Goal: Task Accomplishment & Management: Use online tool/utility

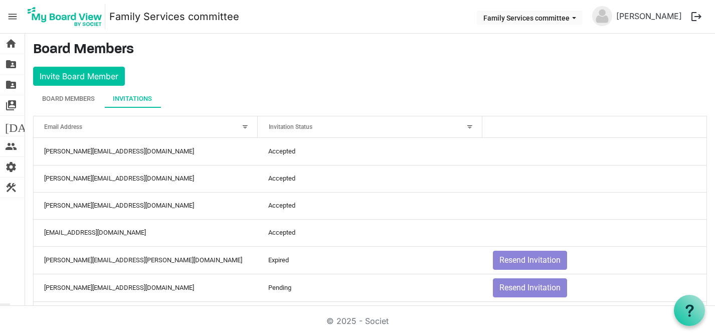
scroll to position [18, 0]
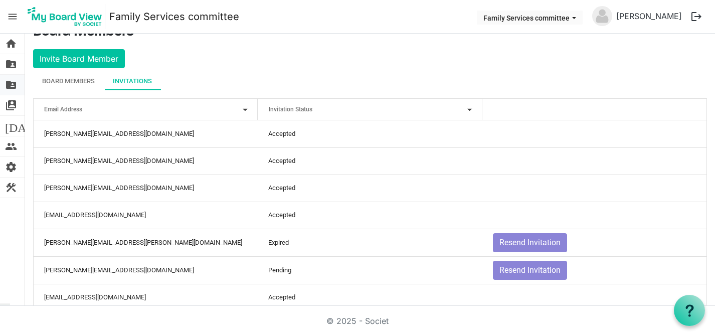
click at [12, 83] on span "folder_shared" at bounding box center [11, 85] width 12 height 20
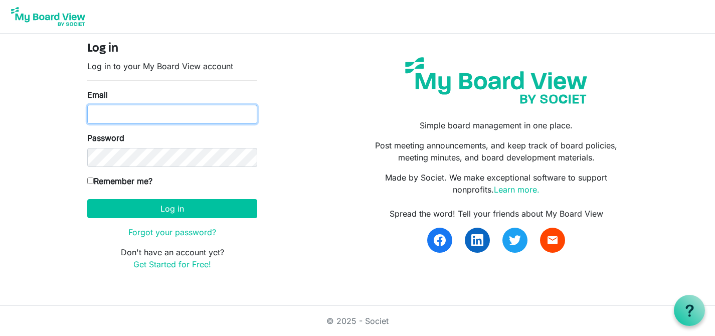
click at [99, 112] on input "Email" at bounding box center [172, 114] width 170 height 19
type input "[PERSON_NAME][EMAIL_ADDRESS][DOMAIN_NAME]"
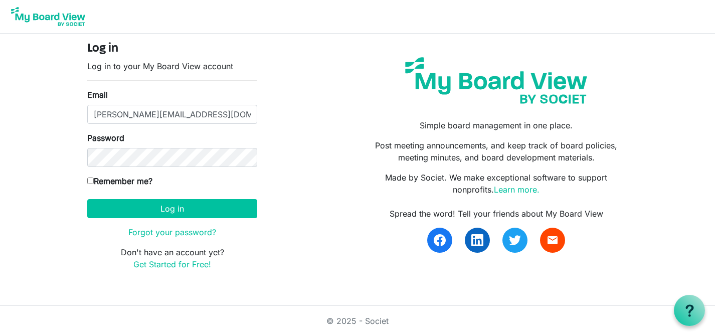
click at [87, 199] on button "Log in" at bounding box center [172, 208] width 170 height 19
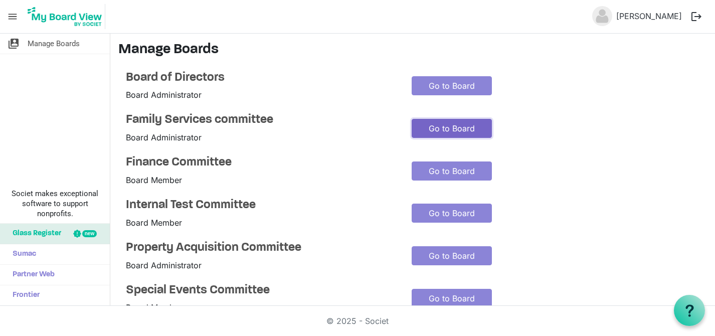
click at [436, 127] on link "Go to Board" at bounding box center [452, 128] width 80 height 19
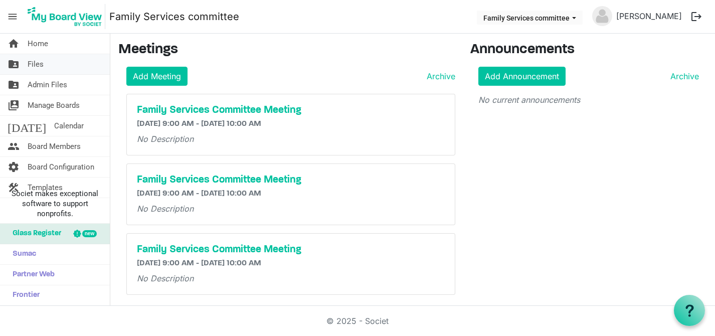
click at [32, 64] on span "Files" at bounding box center [36, 64] width 16 height 20
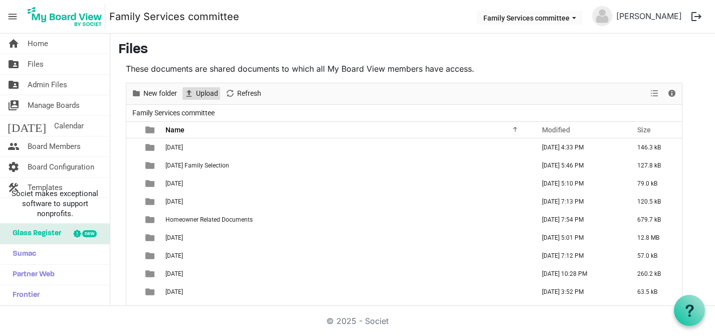
click at [207, 91] on span "Upload" at bounding box center [207, 93] width 24 height 13
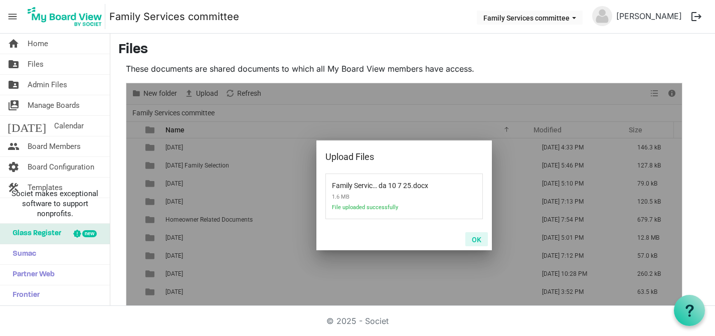
click at [474, 240] on button "OK" at bounding box center [476, 239] width 23 height 14
